Goal: Task Accomplishment & Management: Use online tool/utility

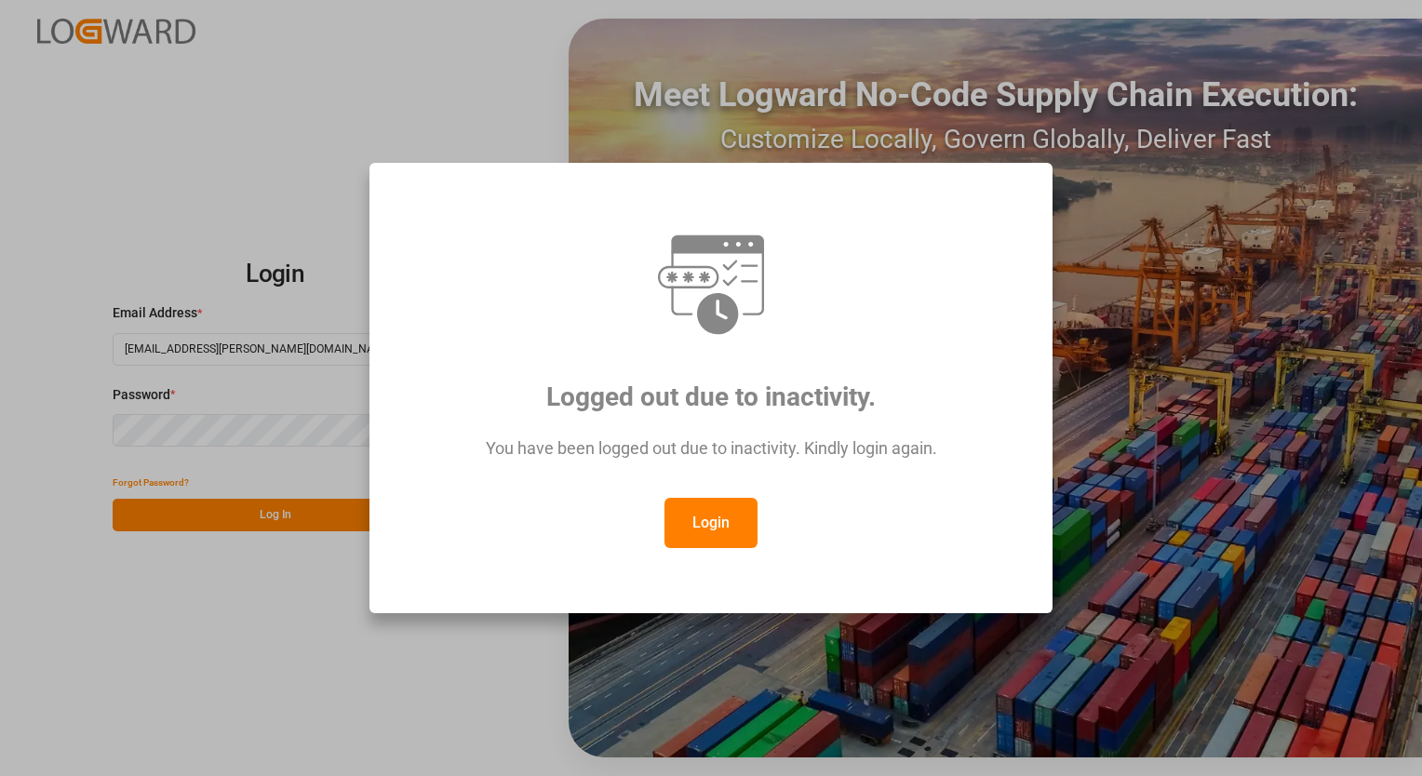
click at [710, 530] on button "Login" at bounding box center [710, 523] width 93 height 50
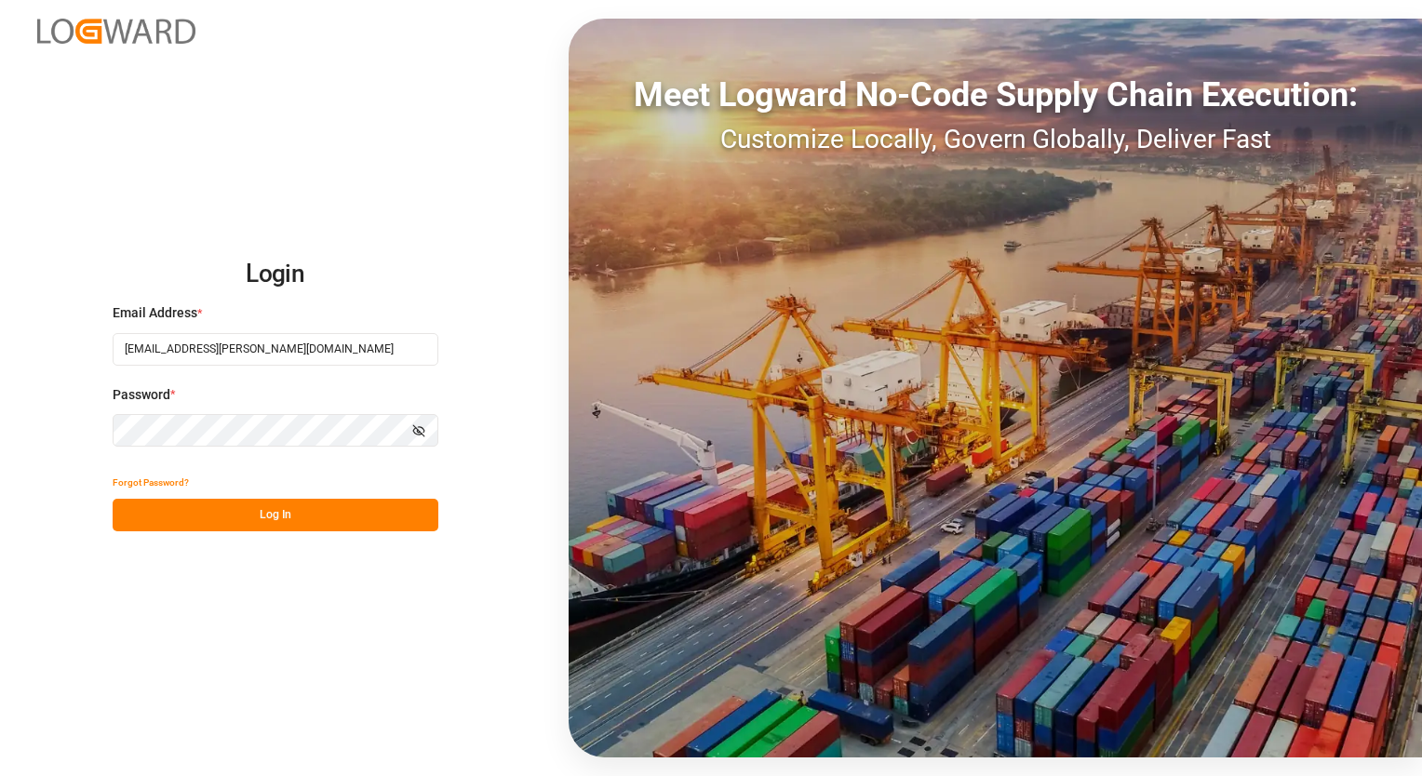
click at [293, 526] on button "Log In" at bounding box center [276, 515] width 326 height 33
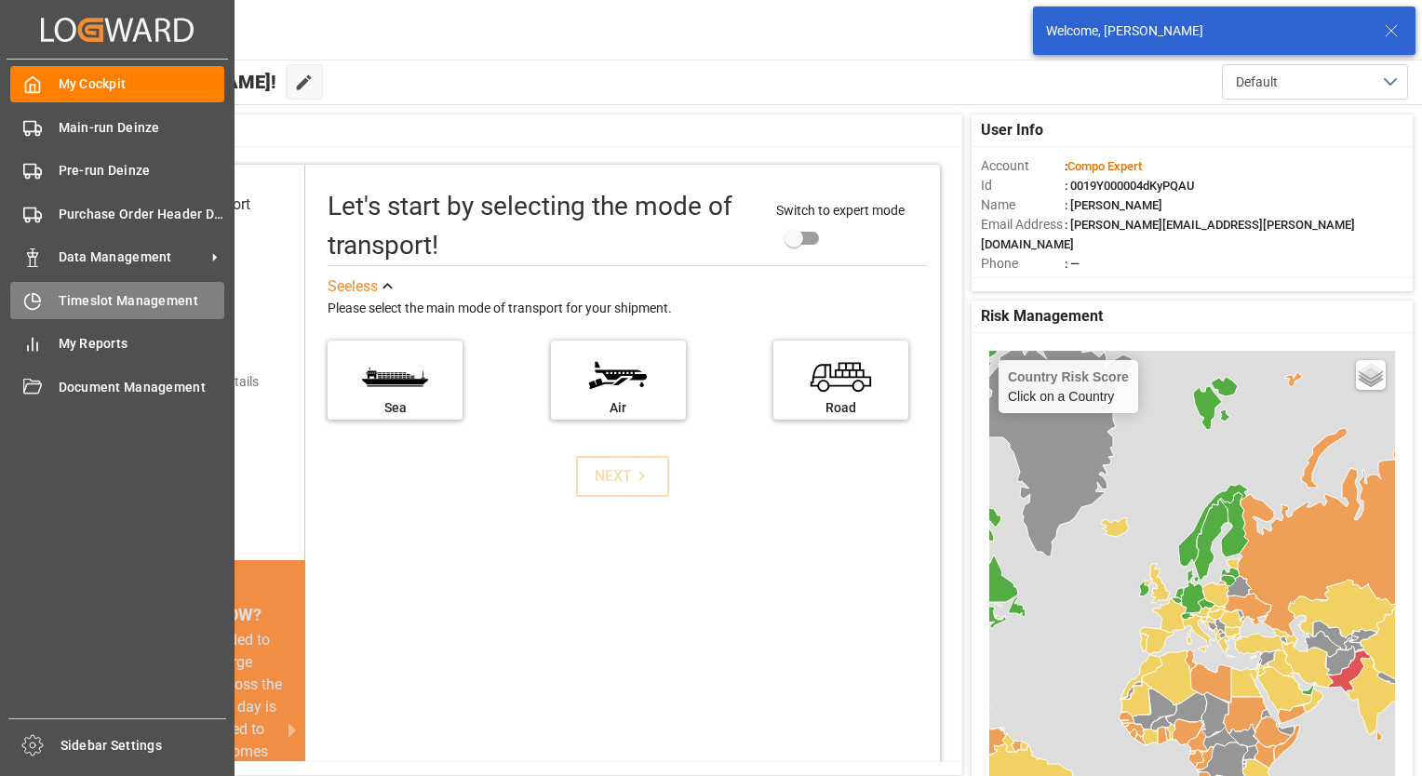
click at [123, 307] on span "Timeslot Management" at bounding box center [142, 301] width 167 height 20
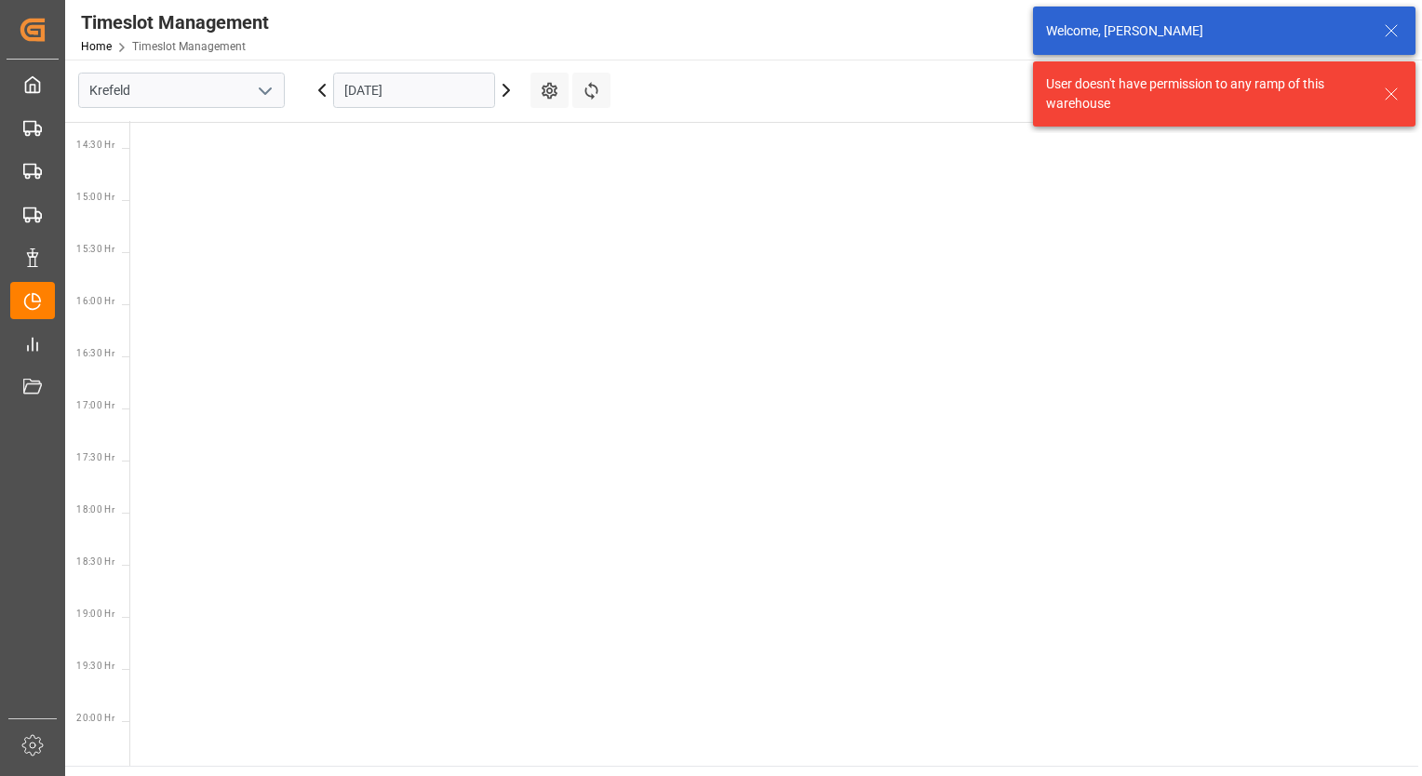
scroll to position [1486, 0]
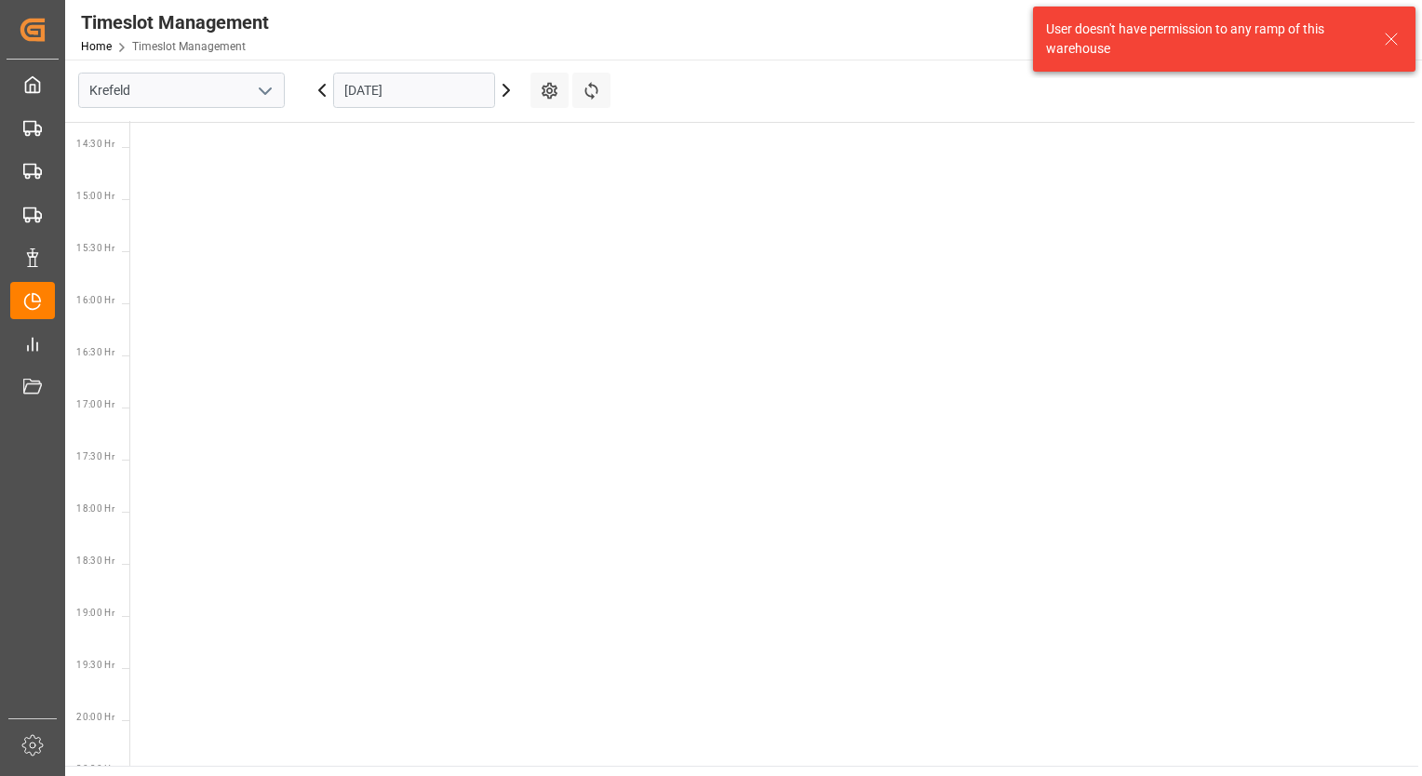
click at [262, 91] on polyline "open menu" at bounding box center [265, 91] width 11 height 6
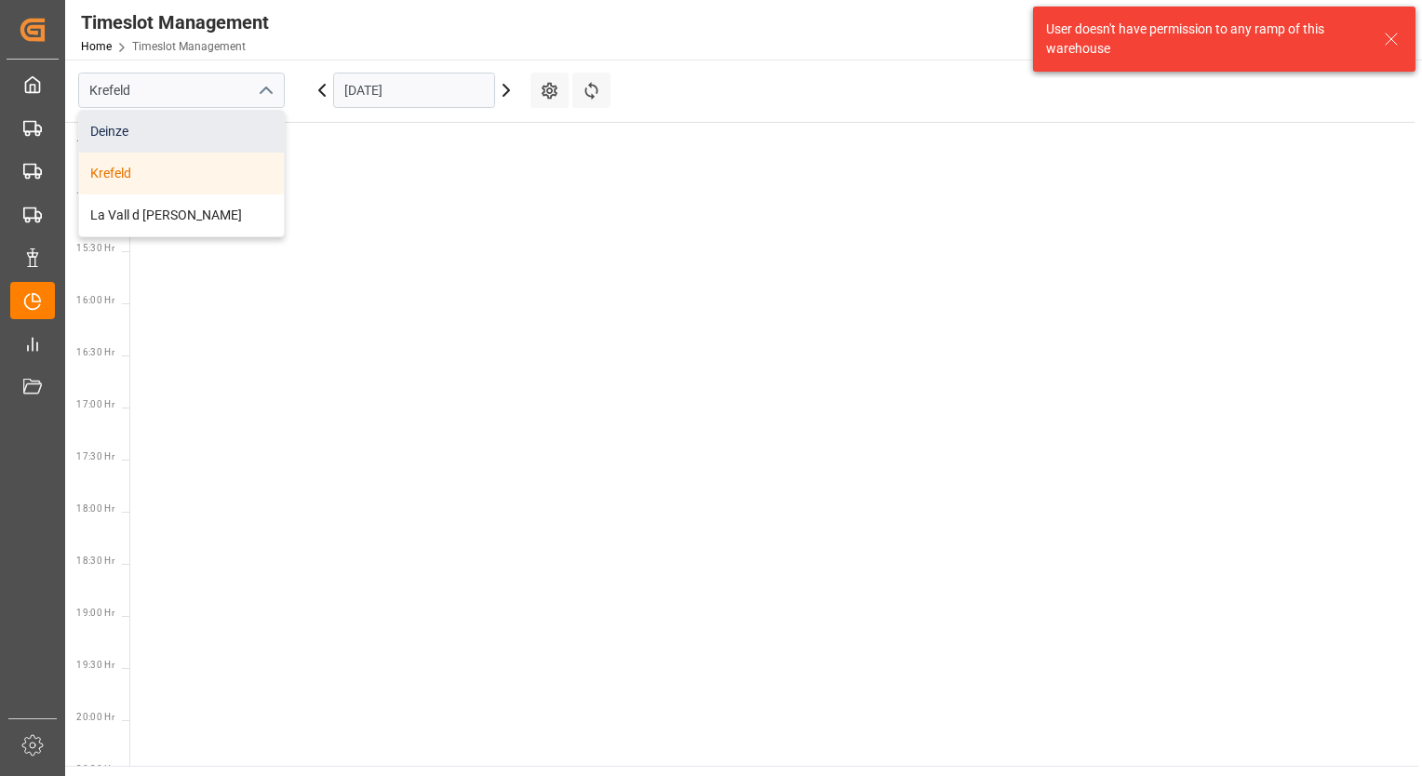
click at [161, 133] on div "Deinze" at bounding box center [181, 132] width 205 height 42
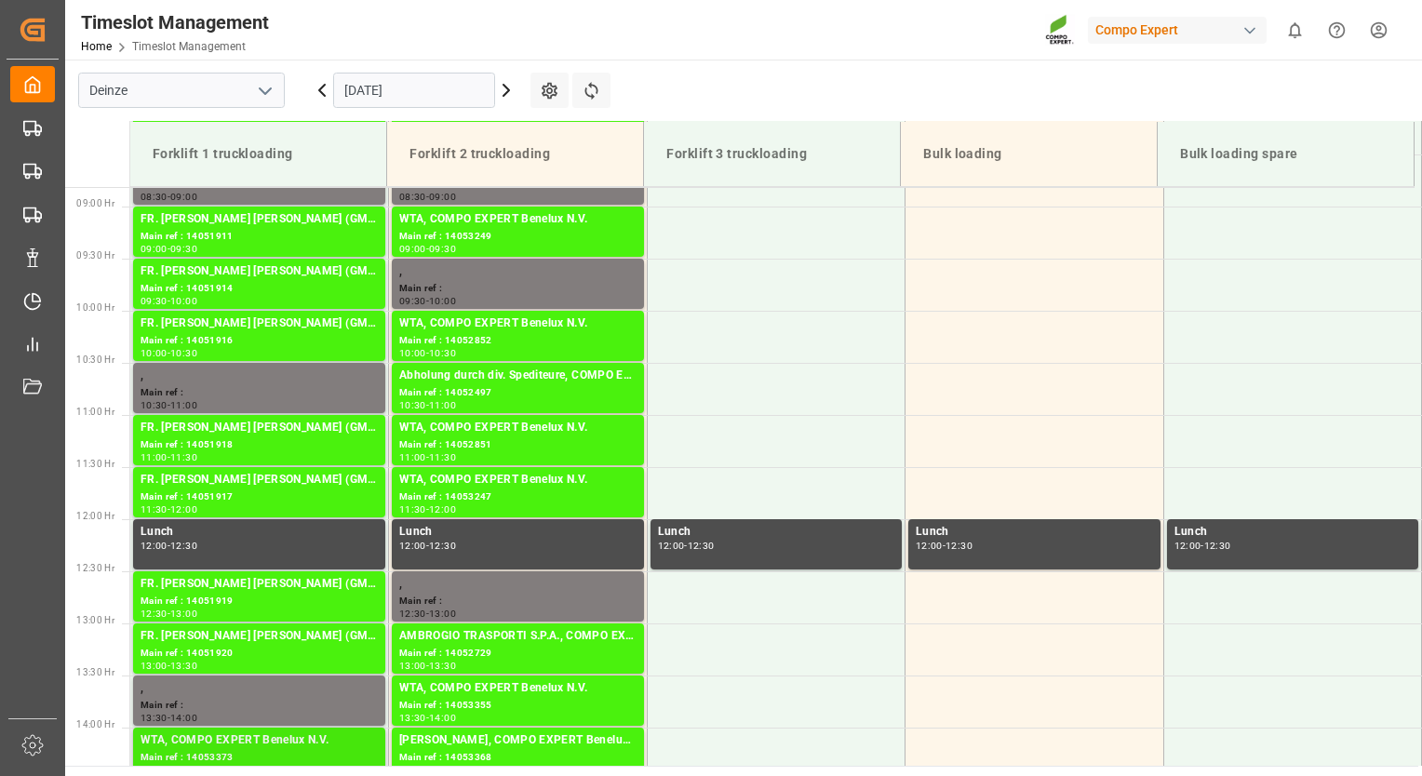
scroll to position [807, 0]
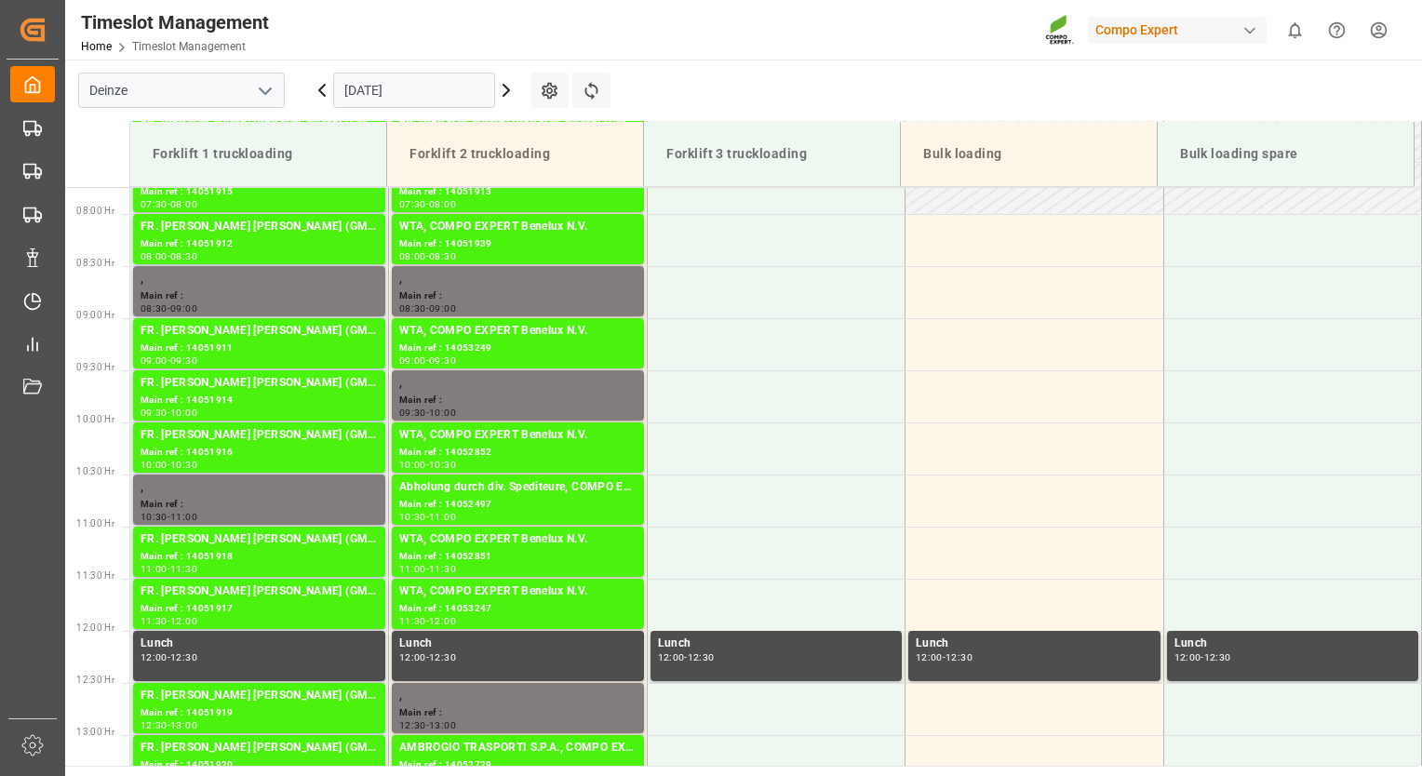
click at [505, 92] on icon at bounding box center [506, 90] width 6 height 11
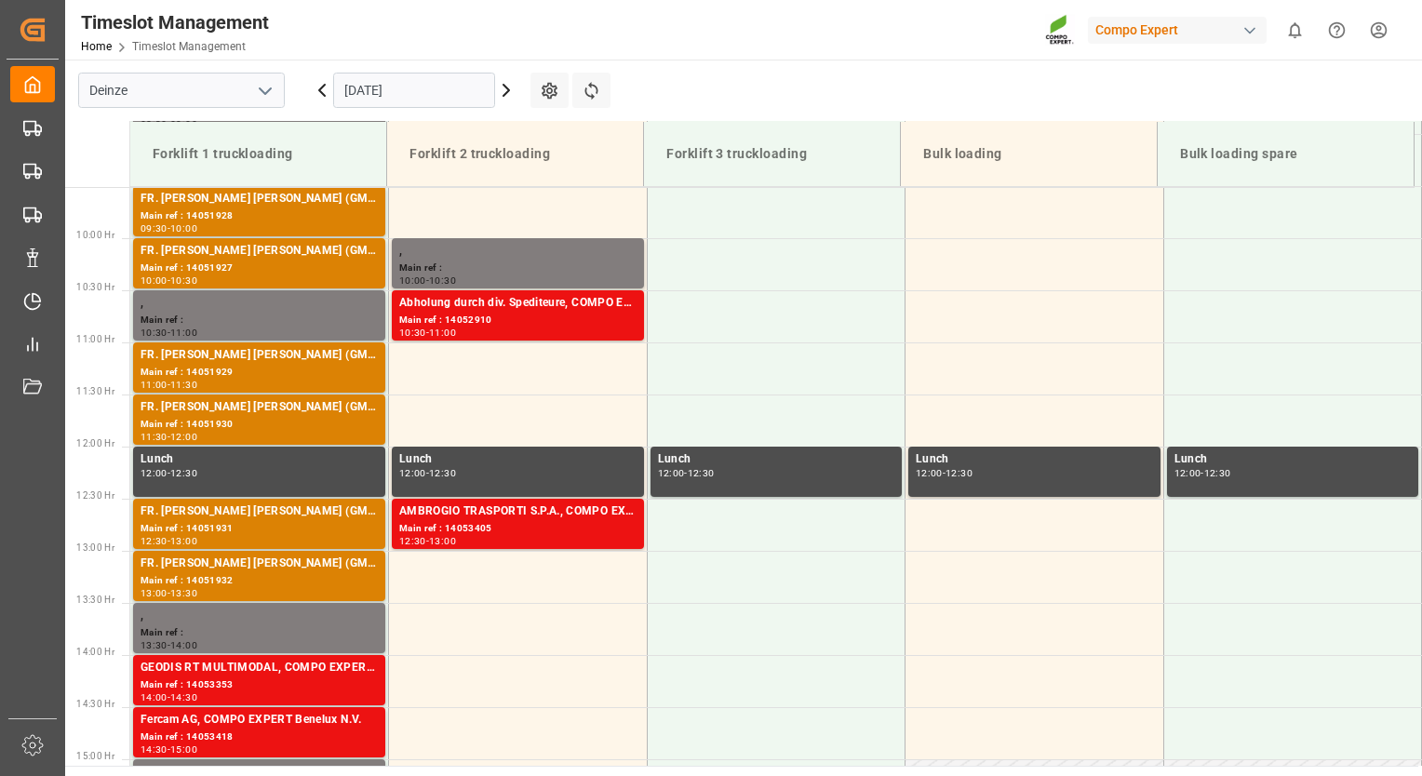
scroll to position [993, 0]
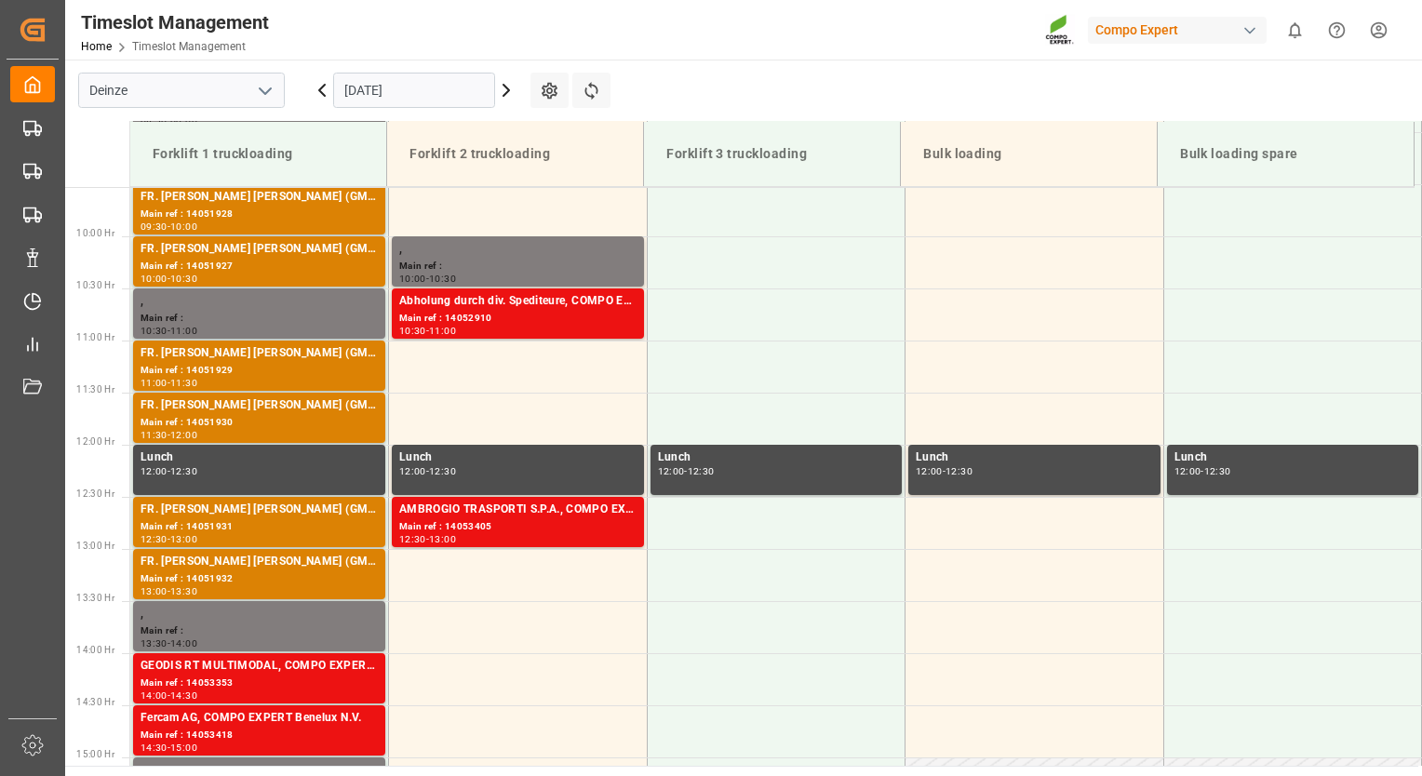
click at [510, 92] on icon at bounding box center [506, 90] width 22 height 22
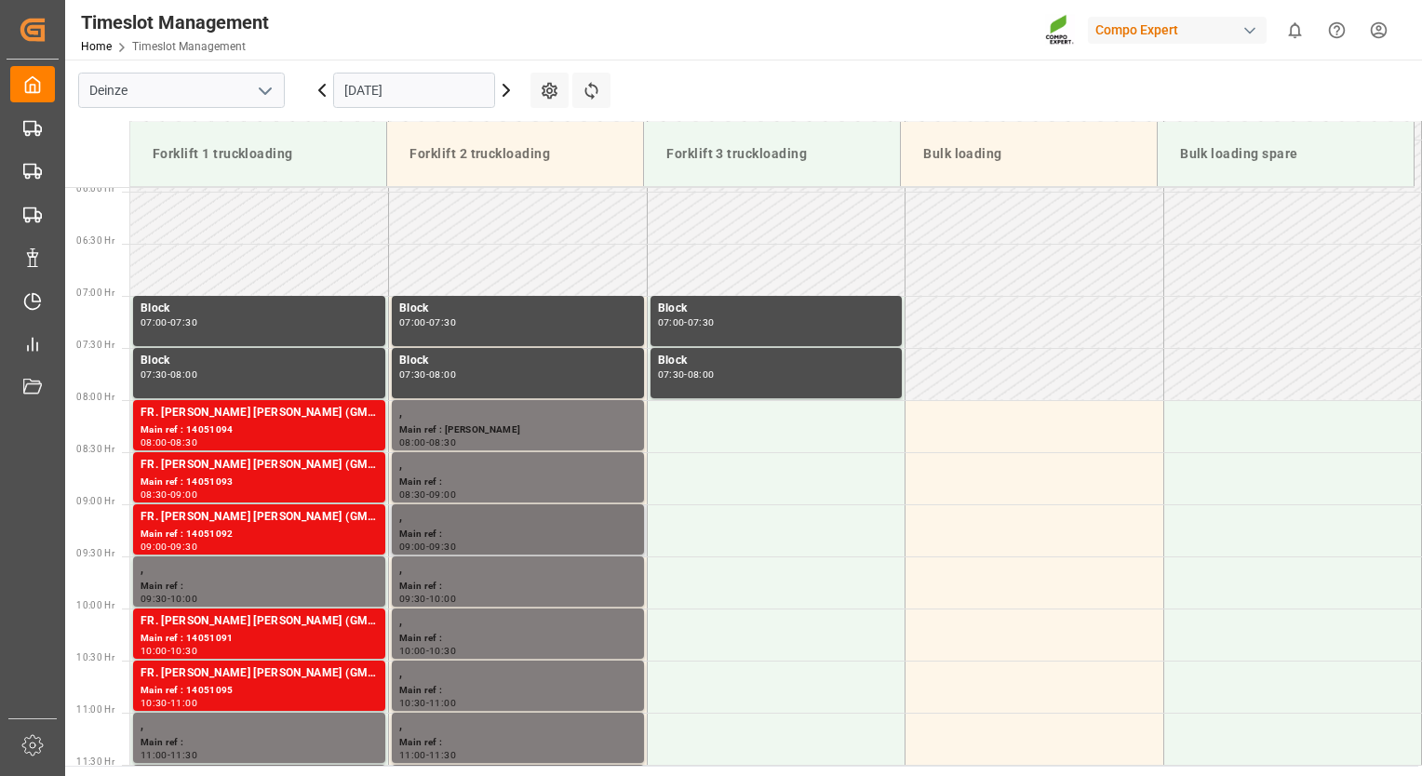
scroll to position [714, 0]
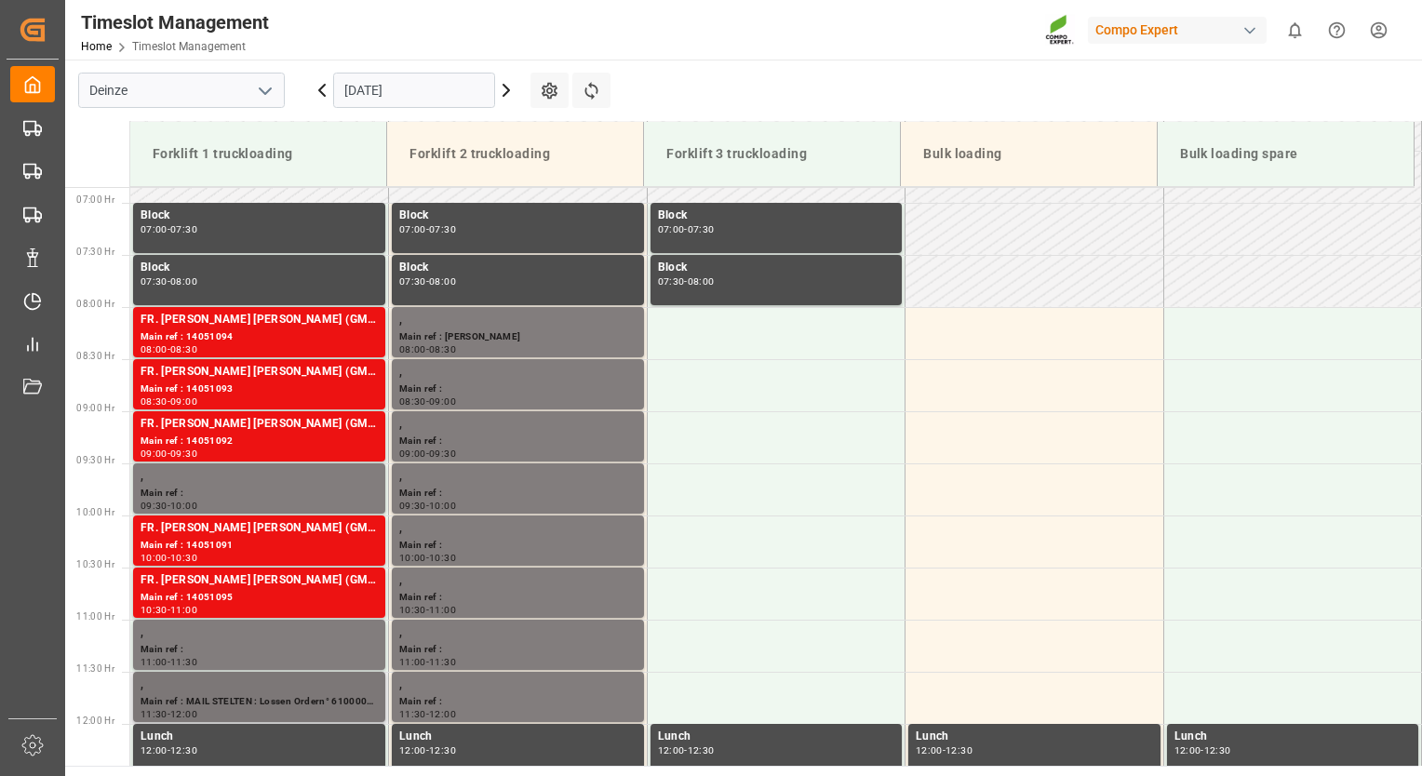
click at [282, 701] on div "Main ref : MAIL STELTEN : Lossen Ordern° 6100002362" at bounding box center [259, 702] width 237 height 16
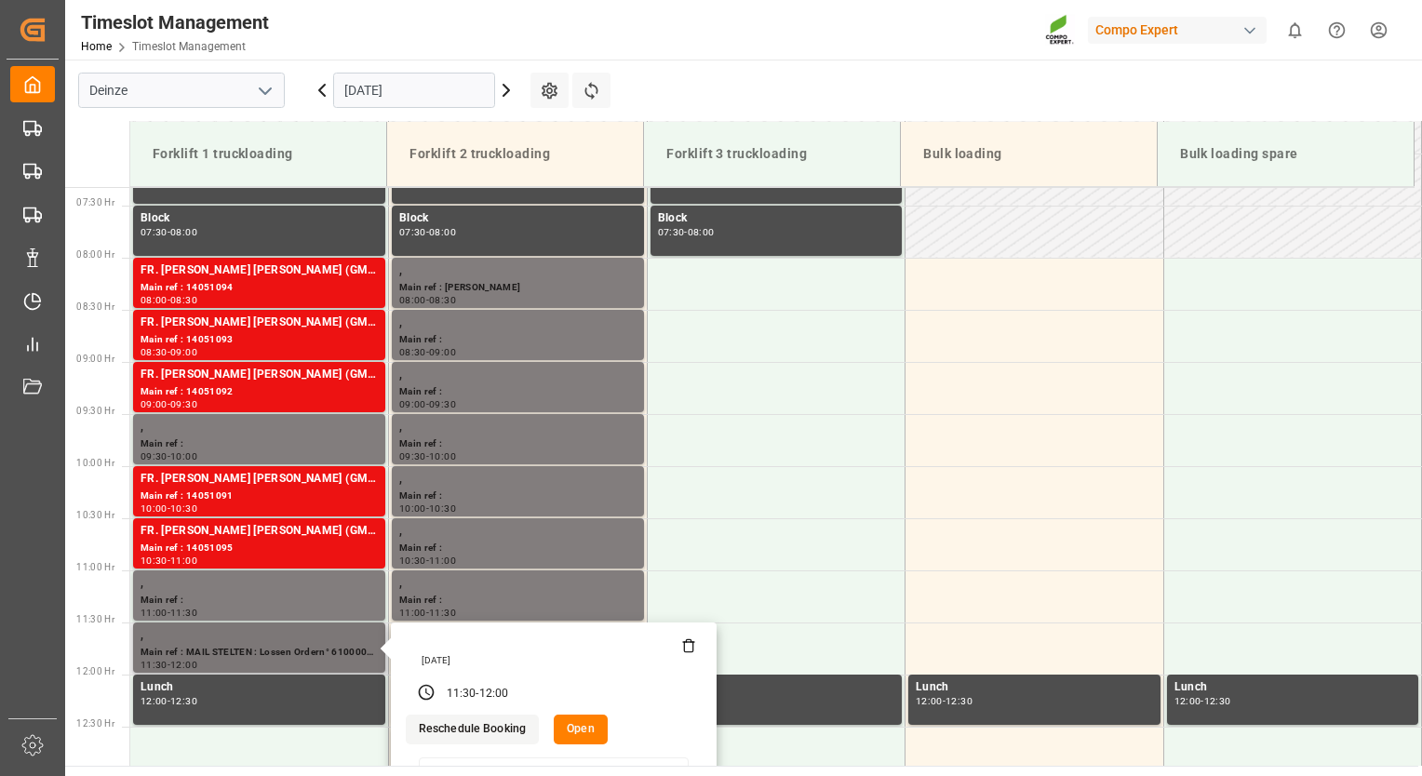
scroll to position [807, 0]
